Goal: Find specific page/section: Find specific page/section

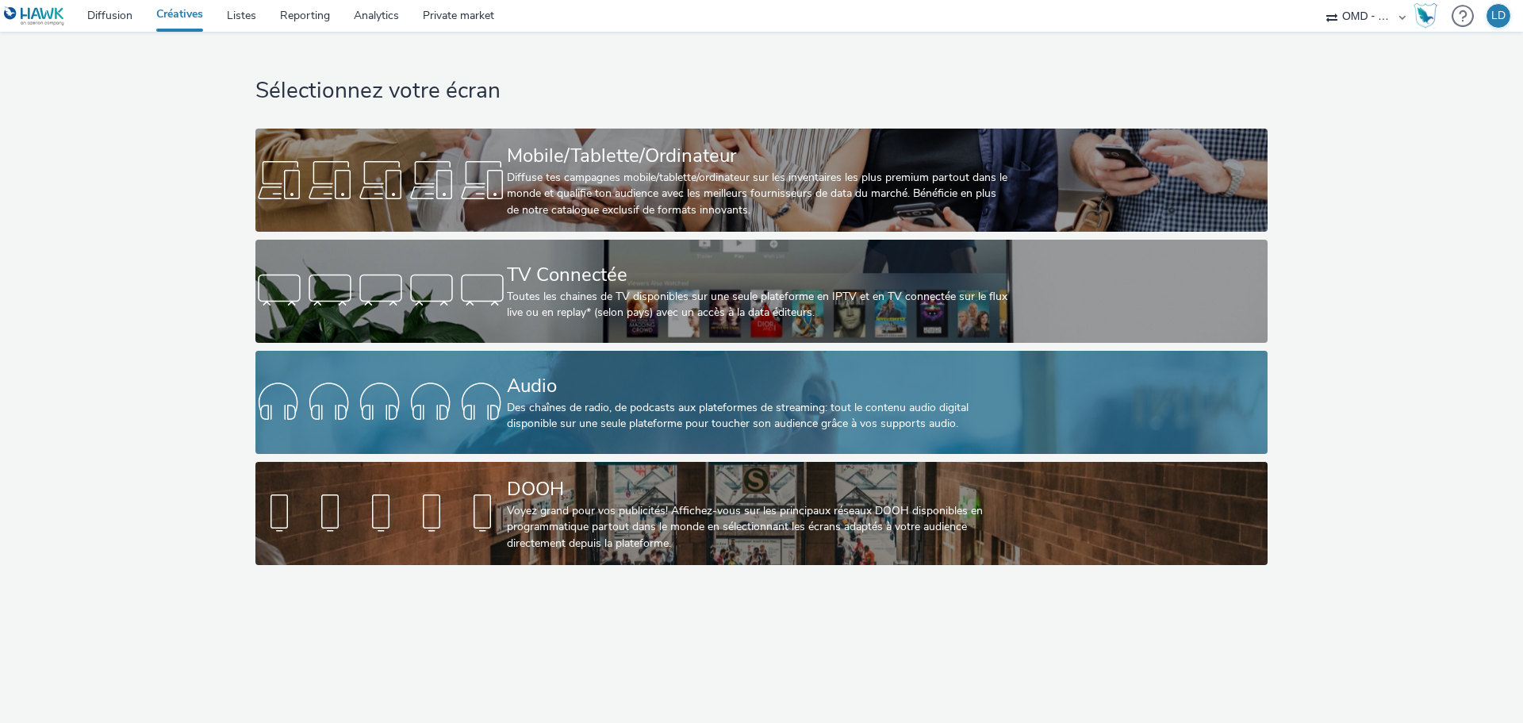
click at [556, 382] on div "Audio" at bounding box center [758, 386] width 503 height 28
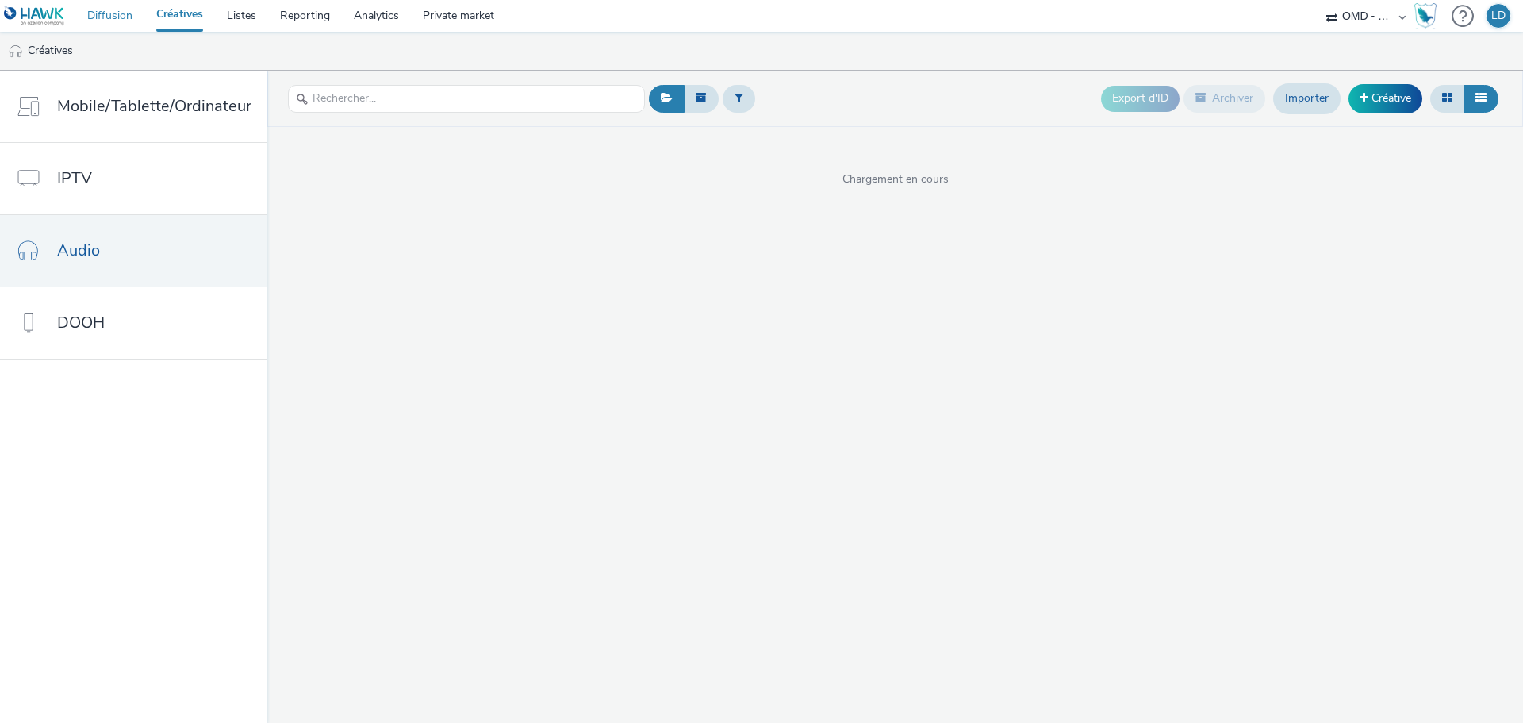
click at [118, 13] on link "Diffusion" at bounding box center [109, 16] width 69 height 32
